Goal: Information Seeking & Learning: Learn about a topic

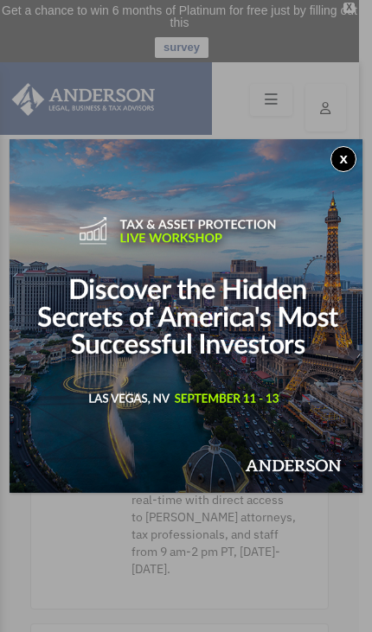
click at [343, 183] on img at bounding box center [187, 316] width 354 height 354
click at [341, 157] on button "x" at bounding box center [343, 159] width 26 height 26
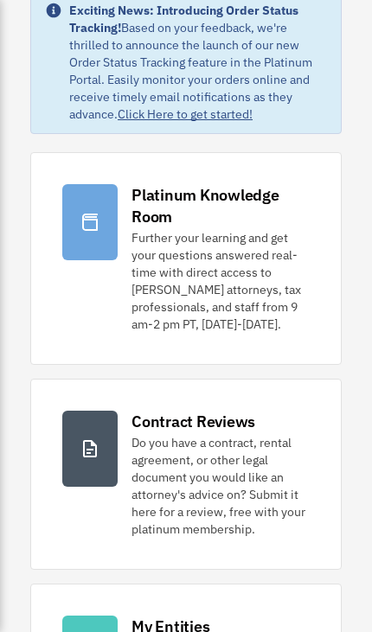
scroll to position [228, 0]
click at [100, 241] on div at bounding box center [89, 222] width 55 height 76
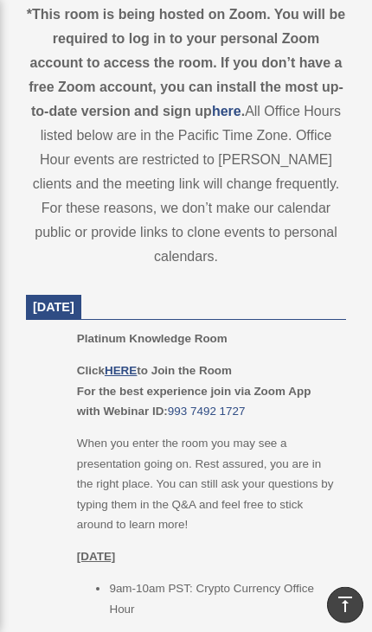
scroll to position [968, 0]
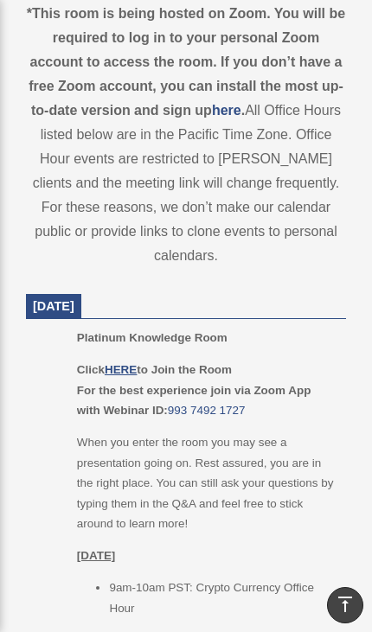
click at [125, 363] on u "HERE" at bounding box center [121, 369] width 32 height 13
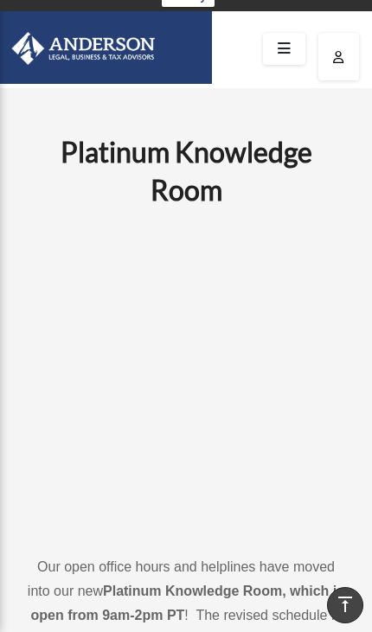
scroll to position [0, 0]
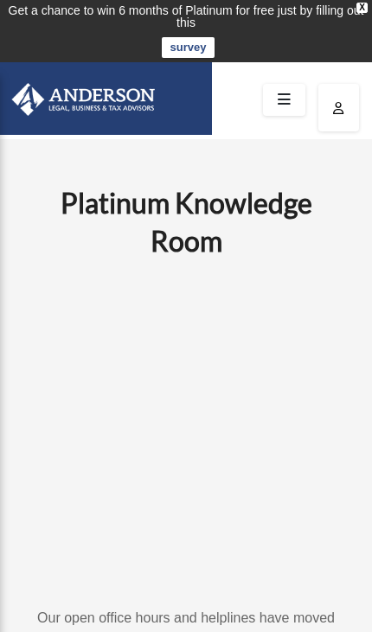
click at [283, 101] on icon at bounding box center [284, 100] width 25 height 27
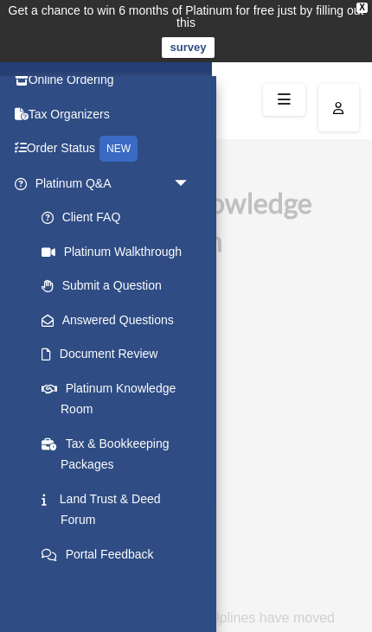
scroll to position [36, 0]
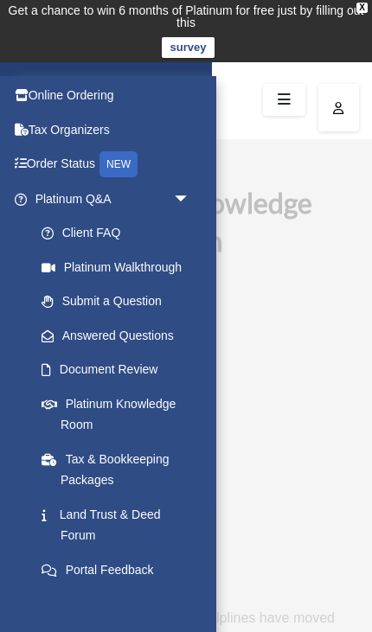
click at [98, 244] on link "Client FAQ" at bounding box center [120, 233] width 192 height 35
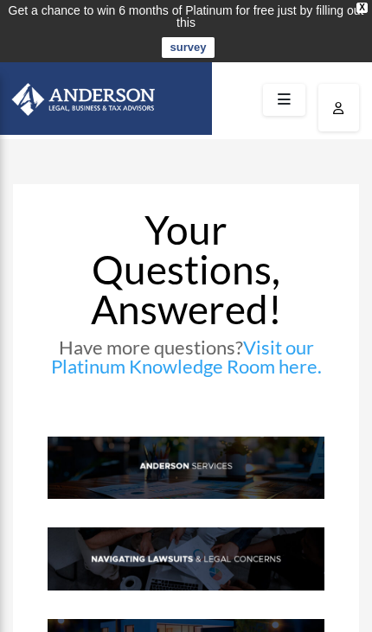
click at [284, 97] on icon at bounding box center [284, 100] width 25 height 27
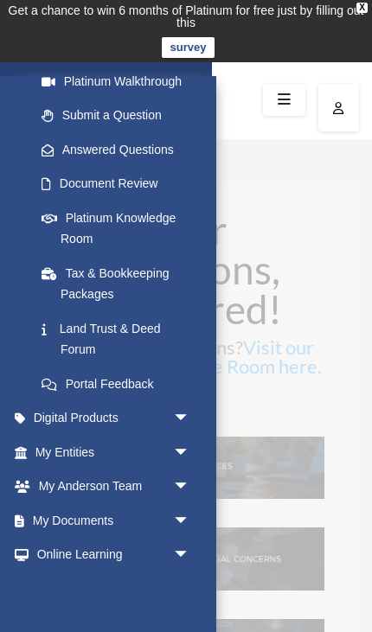
scroll to position [224, 0]
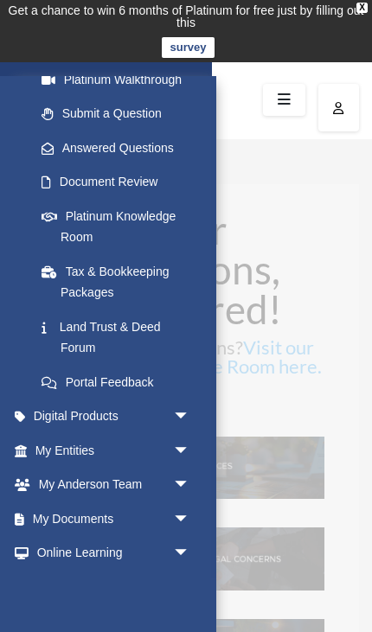
click at [189, 410] on span "arrow_drop_down" at bounding box center [190, 417] width 35 height 35
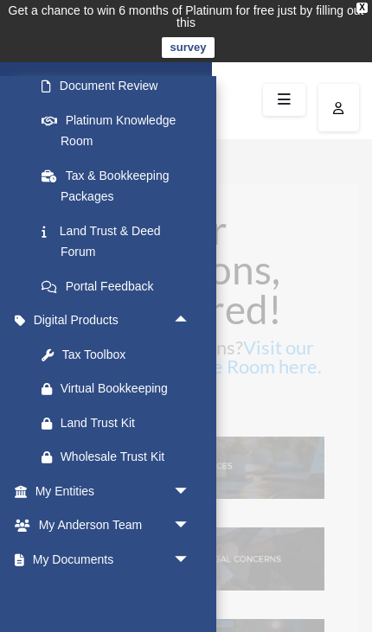
scroll to position [321, 0]
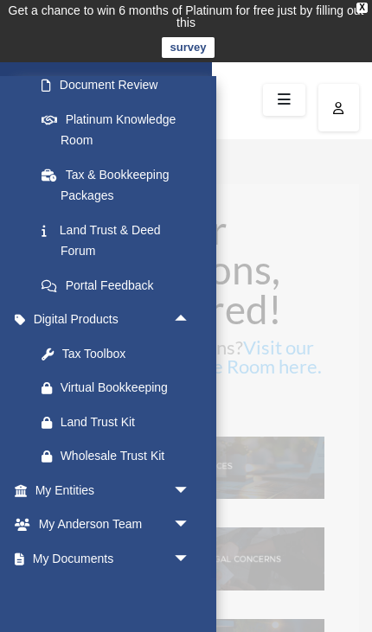
click at [193, 483] on span "arrow_drop_down" at bounding box center [190, 490] width 35 height 35
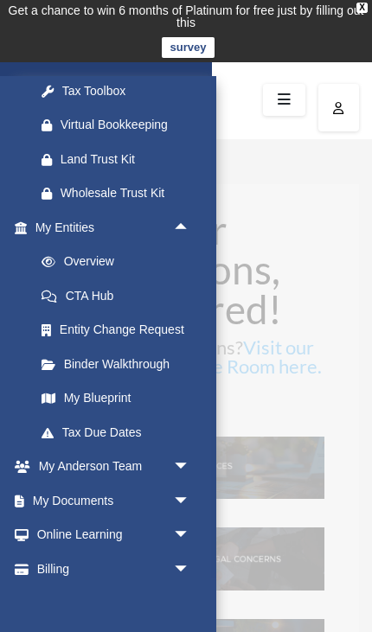
scroll to position [585, 0]
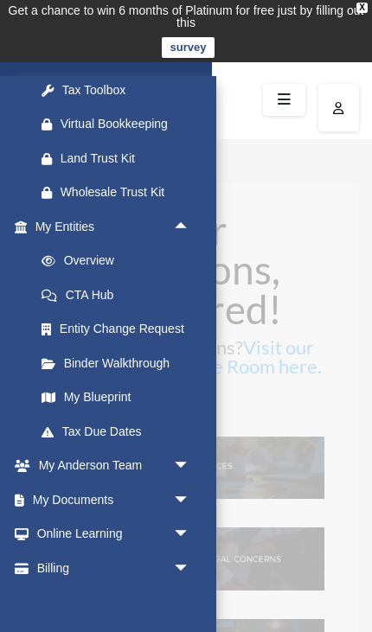
click at [181, 525] on span "arrow_drop_down" at bounding box center [190, 534] width 35 height 35
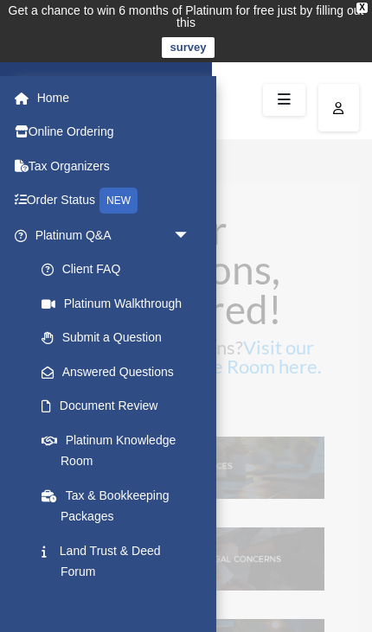
scroll to position [0, 0]
click at [62, 94] on link "Home" at bounding box center [114, 97] width 204 height 35
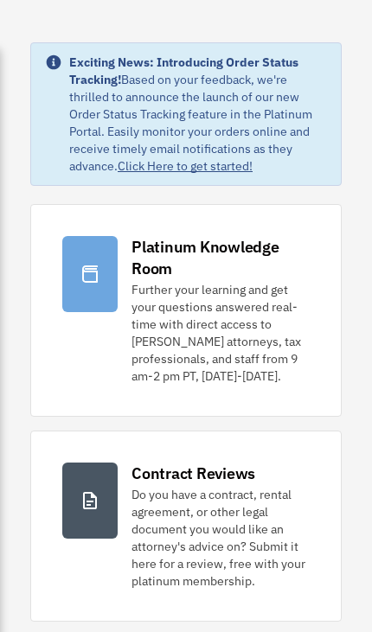
scroll to position [186, 0]
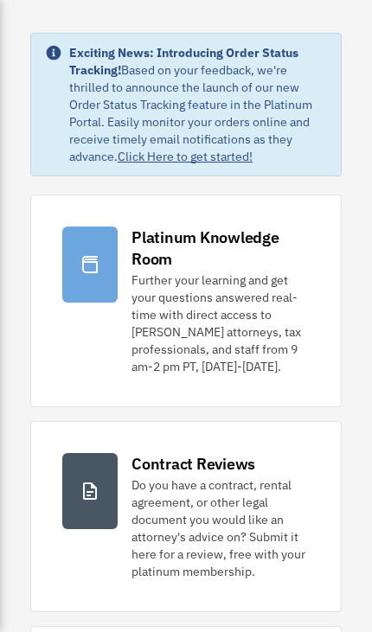
click at [116, 281] on div at bounding box center [89, 265] width 55 height 76
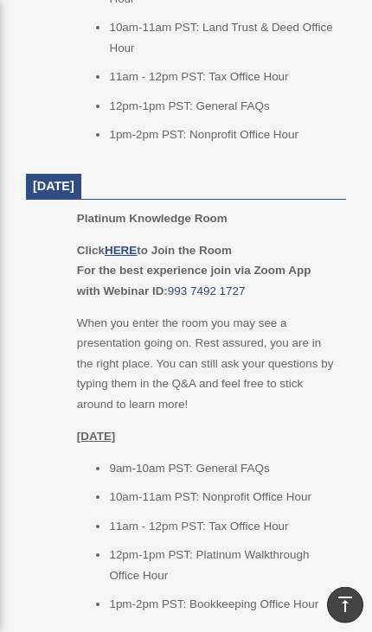
scroll to position [1577, 0]
